Goal: Task Accomplishment & Management: Manage account settings

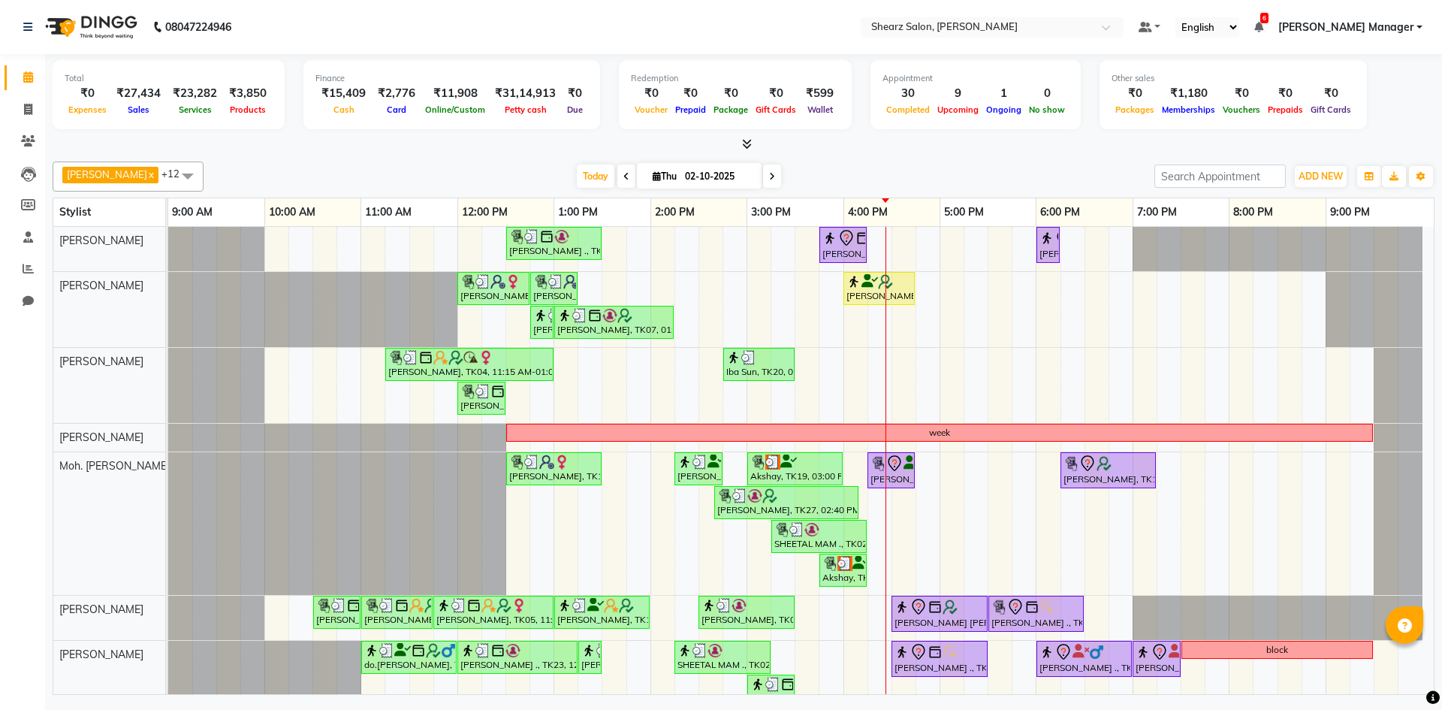
click at [1388, 128] on div "Total ₹0 Expenses ₹27,434 Sales ₹23,282 Services ₹3,850 Products Finance ₹15,40…" at bounding box center [744, 97] width 1382 height 74
click at [1358, 23] on span "[PERSON_NAME] Manager" at bounding box center [1345, 28] width 135 height 16
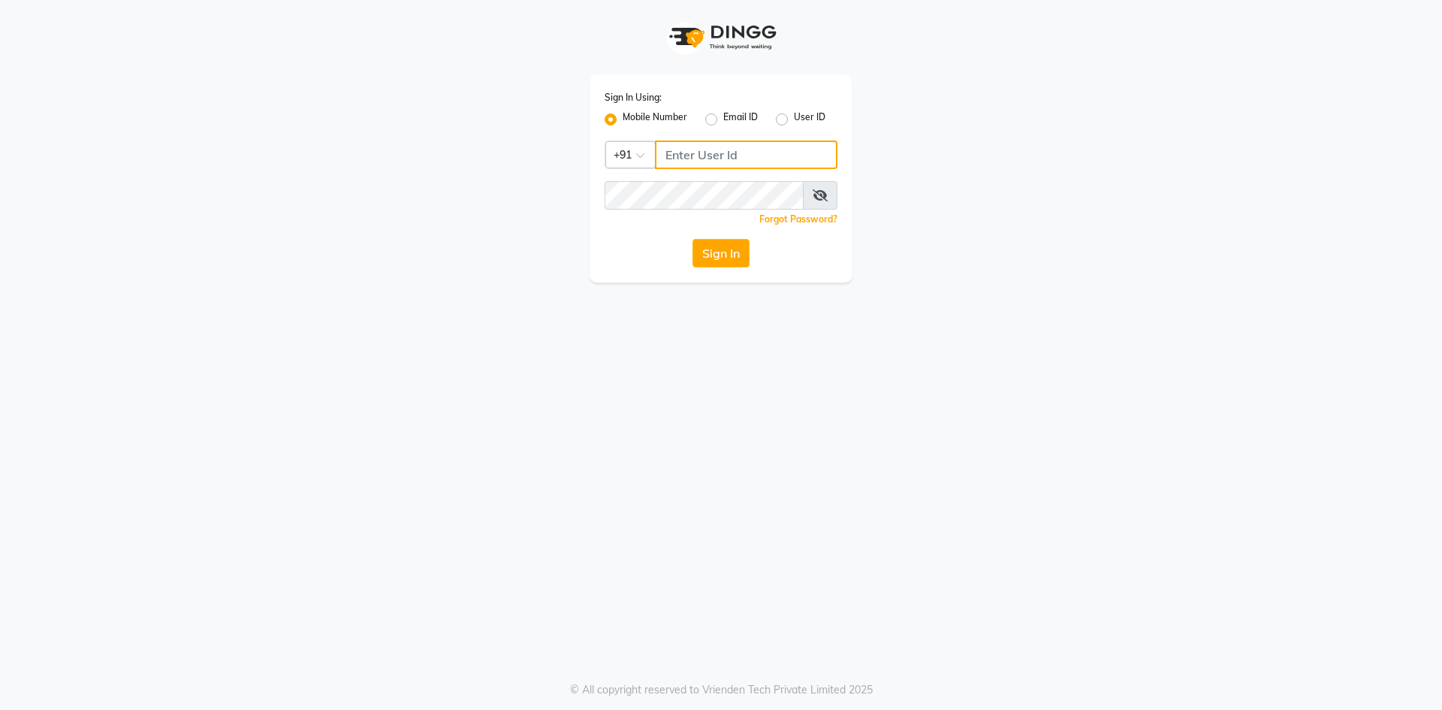
type input "7788994224"
click at [749, 154] on input "7788994224" at bounding box center [746, 154] width 183 height 29
click at [753, 150] on input "Username" at bounding box center [746, 154] width 183 height 29
click at [723, 120] on label "Email ID" at bounding box center [740, 119] width 35 height 18
click at [723, 120] on input "Email ID" at bounding box center [728, 115] width 10 height 10
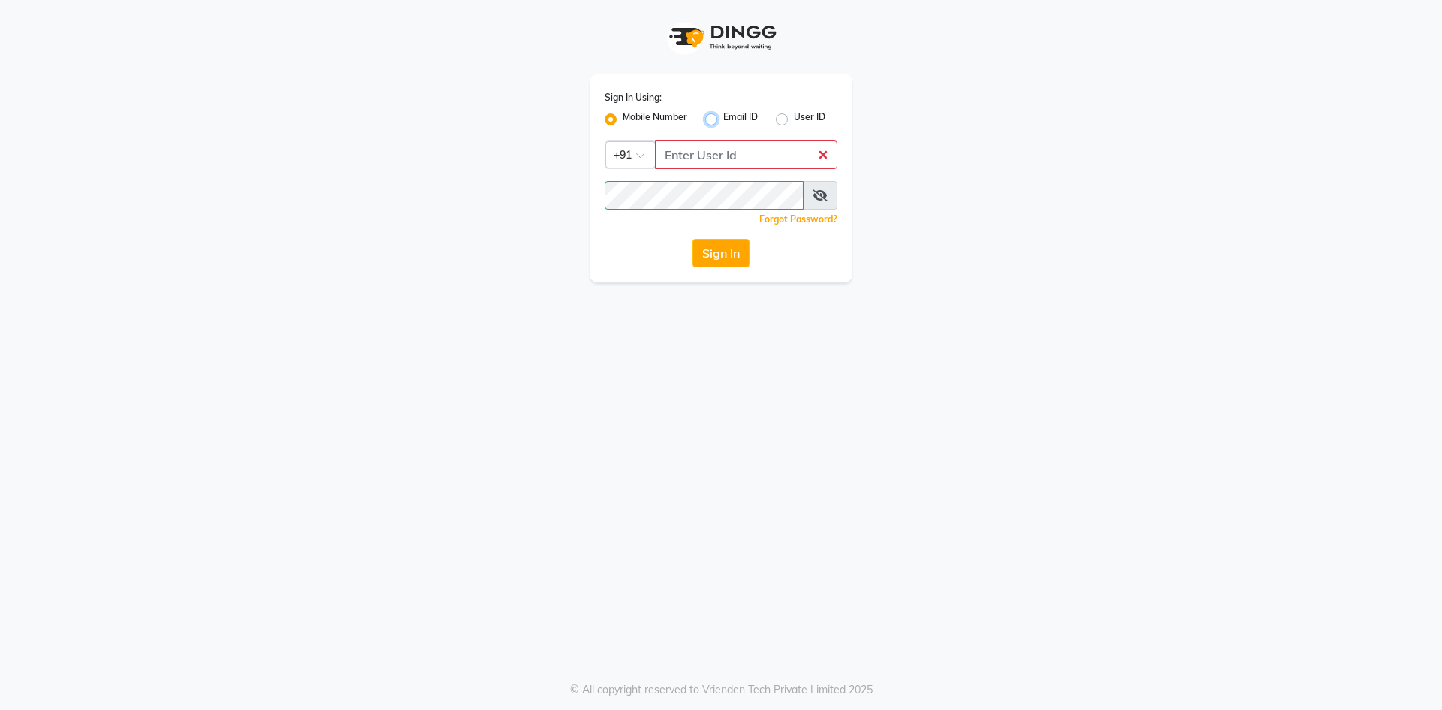
radio input "true"
radio input "false"
click at [718, 149] on input "Username" at bounding box center [721, 154] width 233 height 29
type input "shearzsalon"
click at [730, 252] on button "Sign In" at bounding box center [720, 253] width 57 height 29
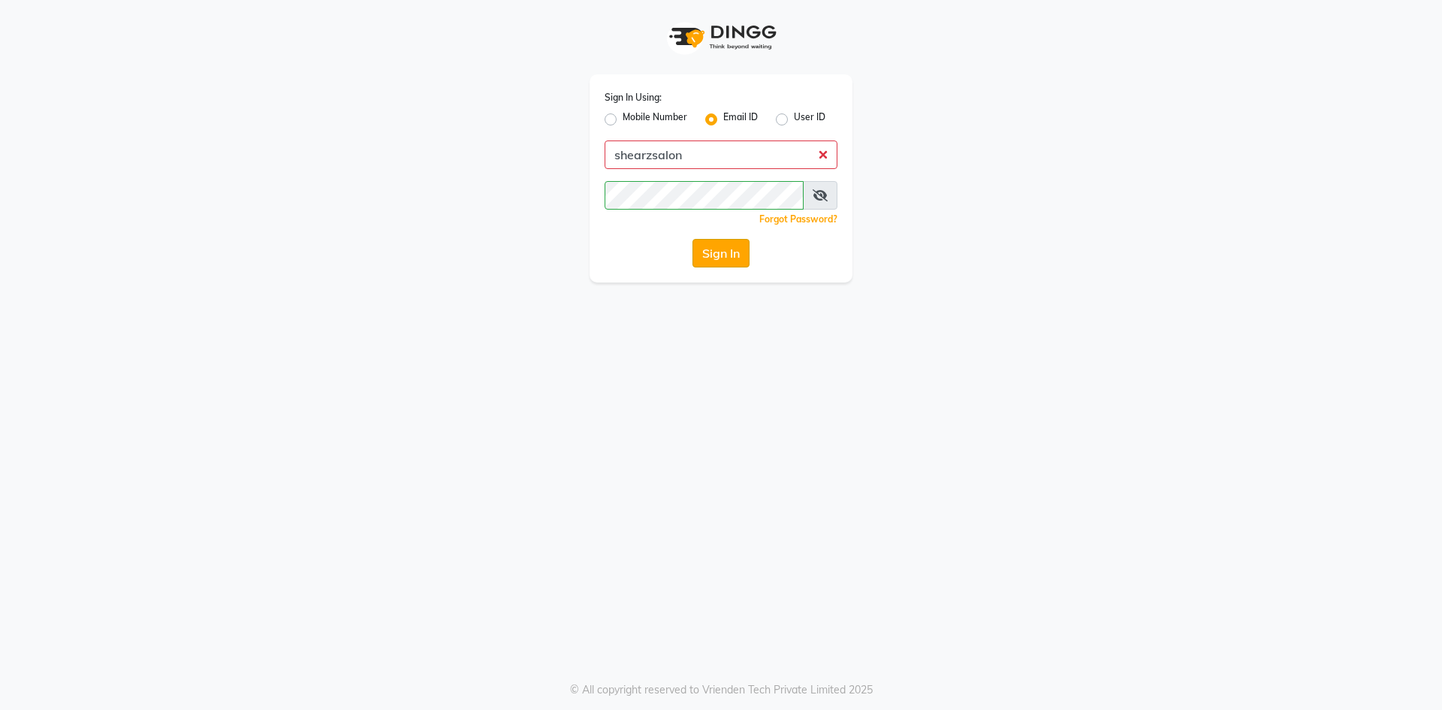
click at [731, 254] on button "Sign In" at bounding box center [720, 253] width 57 height 29
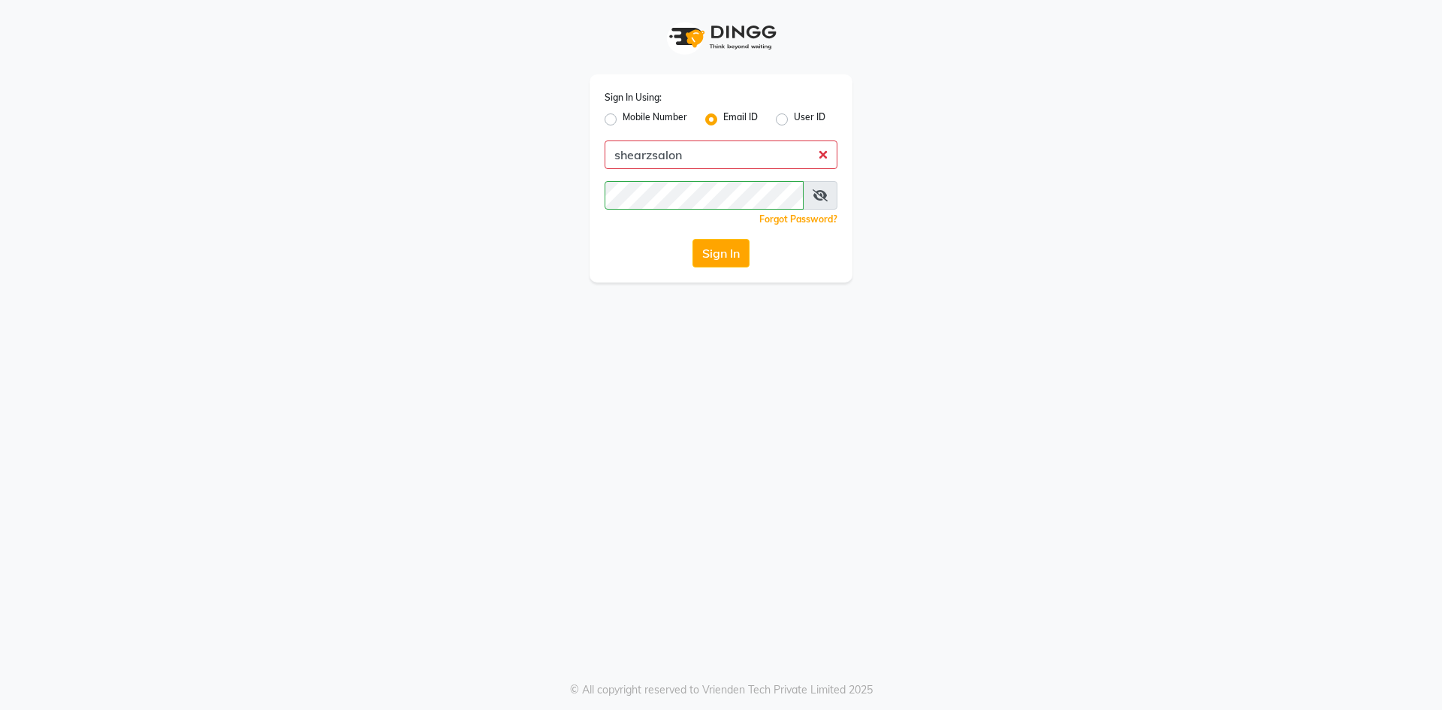
click at [794, 120] on label "User ID" at bounding box center [810, 119] width 32 height 18
click at [794, 120] on input "User ID" at bounding box center [799, 115] width 10 height 10
radio input "true"
radio input "false"
drag, startPoint x: 771, startPoint y: 143, endPoint x: 767, endPoint y: 160, distance: 17.9
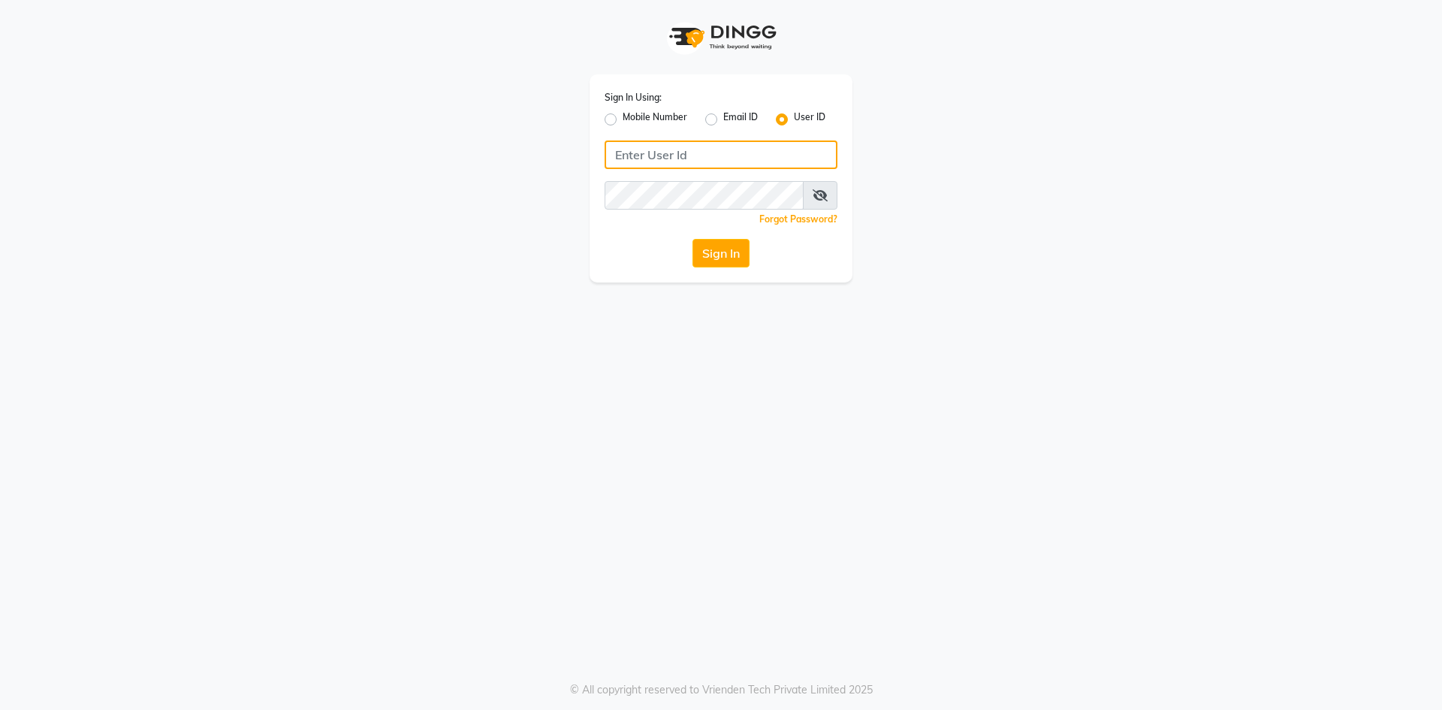
click at [771, 143] on input "Username" at bounding box center [721, 154] width 233 height 29
type input "shearzsalon"
click at [723, 254] on button "Sign In" at bounding box center [720, 253] width 57 height 29
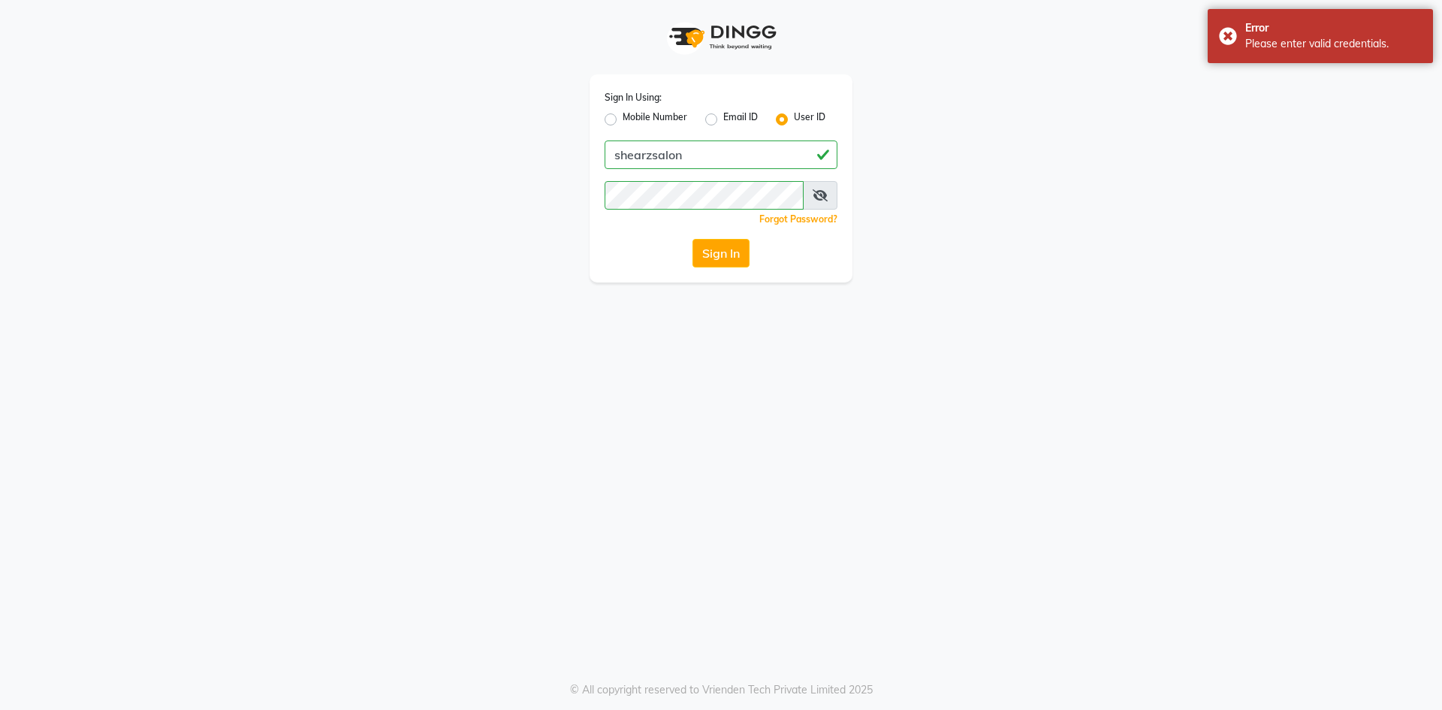
click at [623, 121] on label "Mobile Number" at bounding box center [655, 119] width 65 height 18
click at [623, 120] on input "Mobile Number" at bounding box center [628, 115] width 10 height 10
radio input "true"
radio input "false"
click at [706, 164] on input "Username" at bounding box center [746, 154] width 183 height 29
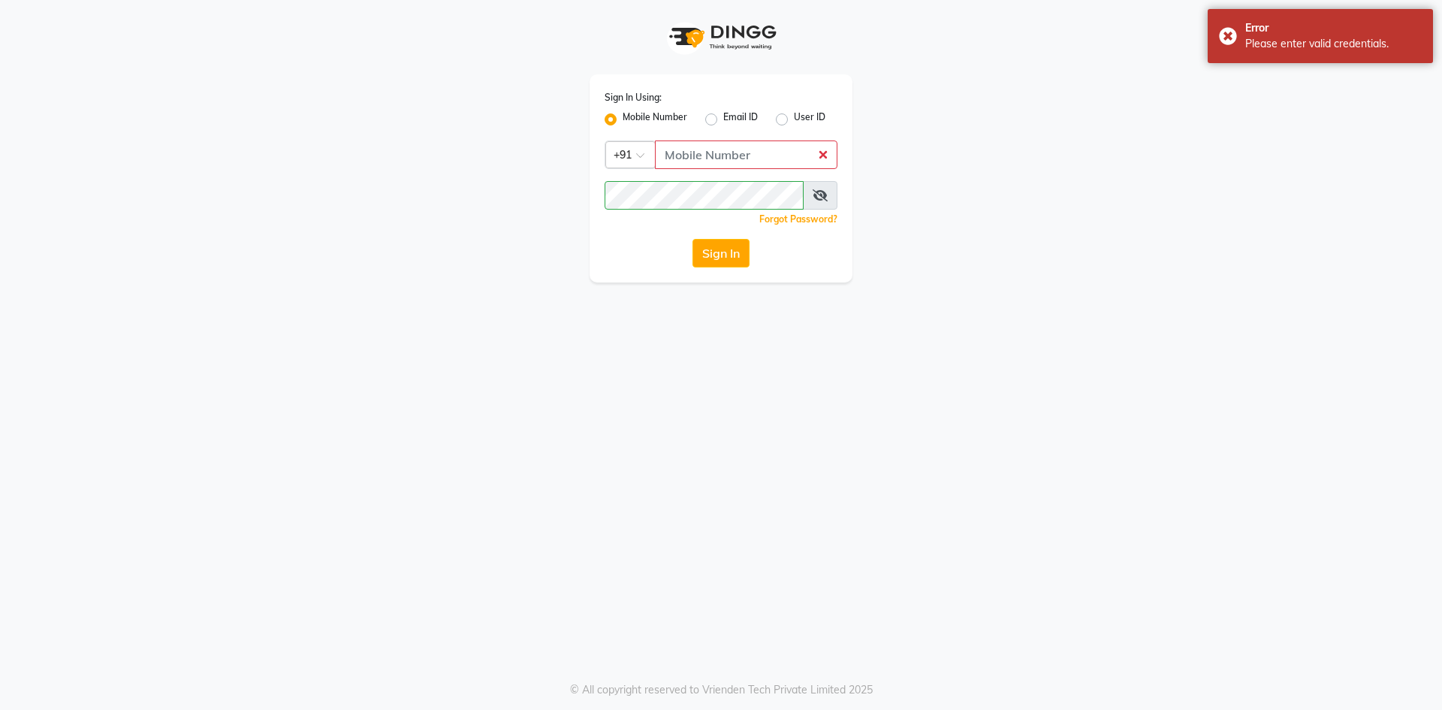
click at [732, 234] on div "Sign In Using: Mobile Number Email ID User ID Country Code × +91 Remember me Fo…" at bounding box center [721, 178] width 263 height 208
click at [747, 138] on div "Sign In Using: Mobile Number Email ID User ID Country Code × +91 Remember me Fo…" at bounding box center [721, 178] width 263 height 208
click at [747, 140] on div "Sign In Using: Mobile Number Email ID User ID Country Code × +91 Remember me Fo…" at bounding box center [721, 178] width 263 height 208
click at [723, 121] on label "Email ID" at bounding box center [740, 119] width 35 height 18
click at [723, 120] on input "Email ID" at bounding box center [728, 115] width 10 height 10
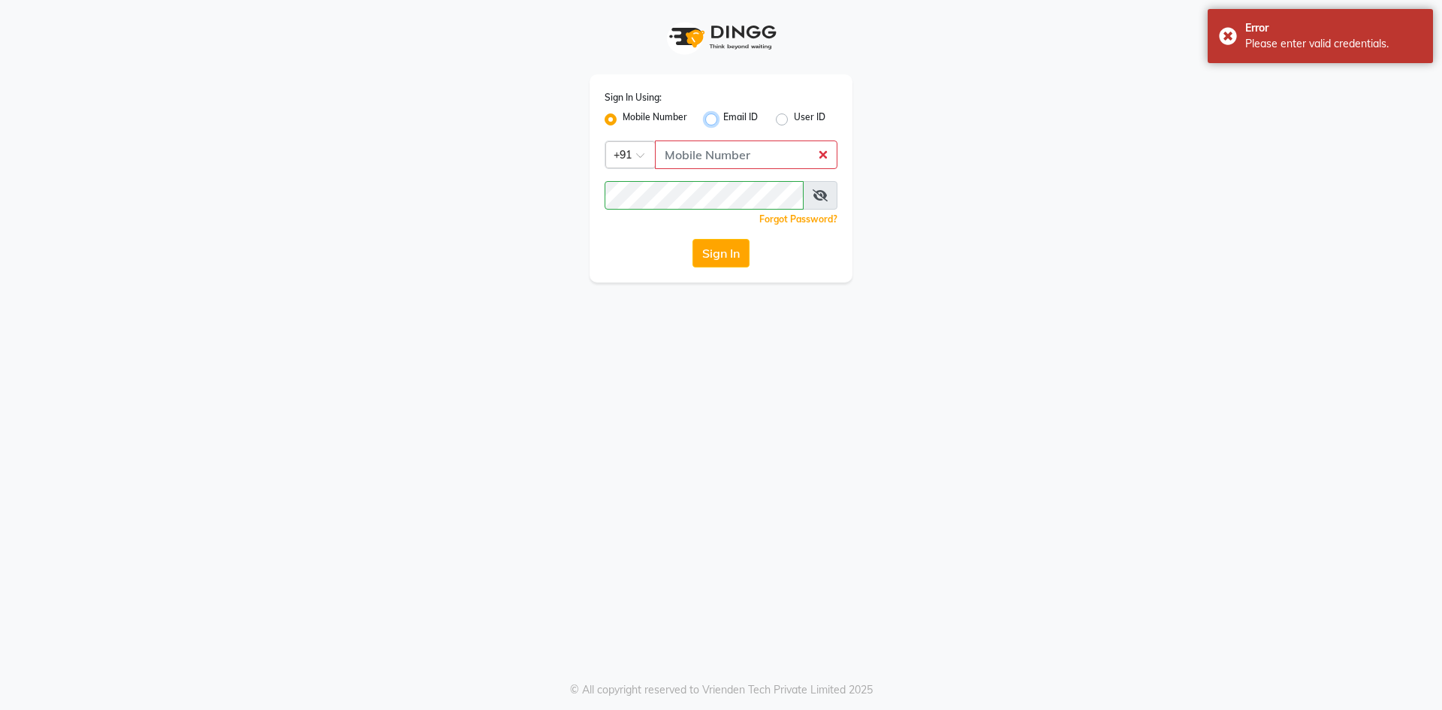
radio input "true"
radio input "false"
click at [721, 139] on div "Sign In Using: Mobile Number Email ID User ID Remember me Forgot Password? Sign…" at bounding box center [721, 178] width 263 height 208
click at [726, 152] on input "Username" at bounding box center [721, 154] width 233 height 29
type input "yami161125@gmail.com"
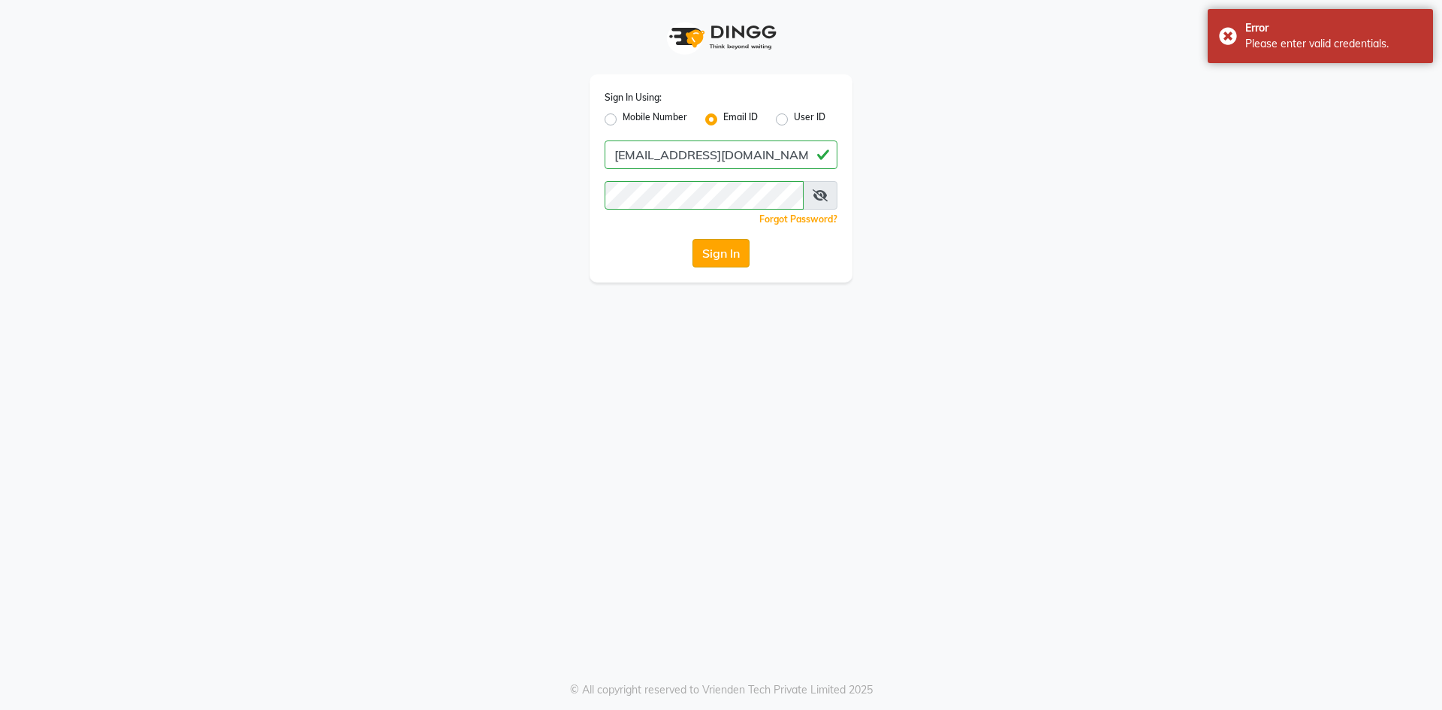
click at [726, 261] on button "Sign In" at bounding box center [720, 253] width 57 height 29
